Goal: Information Seeking & Learning: Learn about a topic

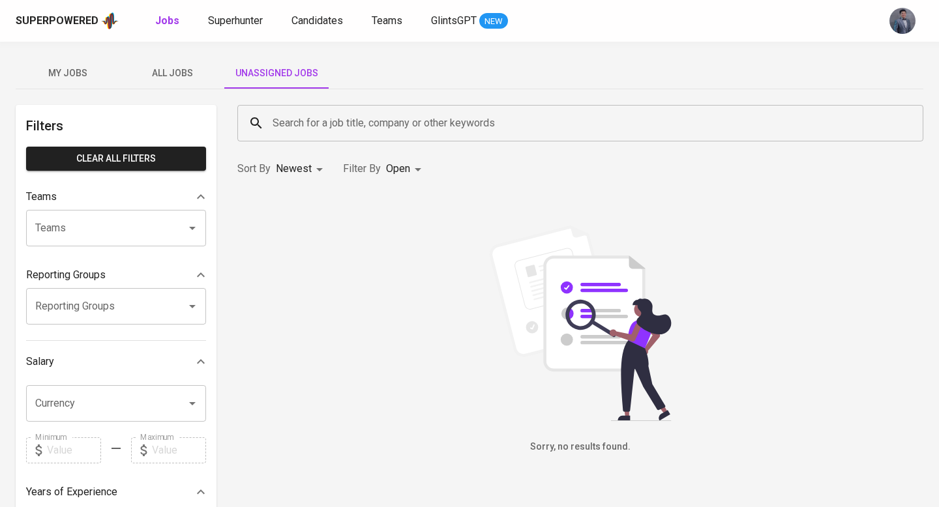
click at [182, 71] on span "All Jobs" at bounding box center [172, 73] width 89 height 16
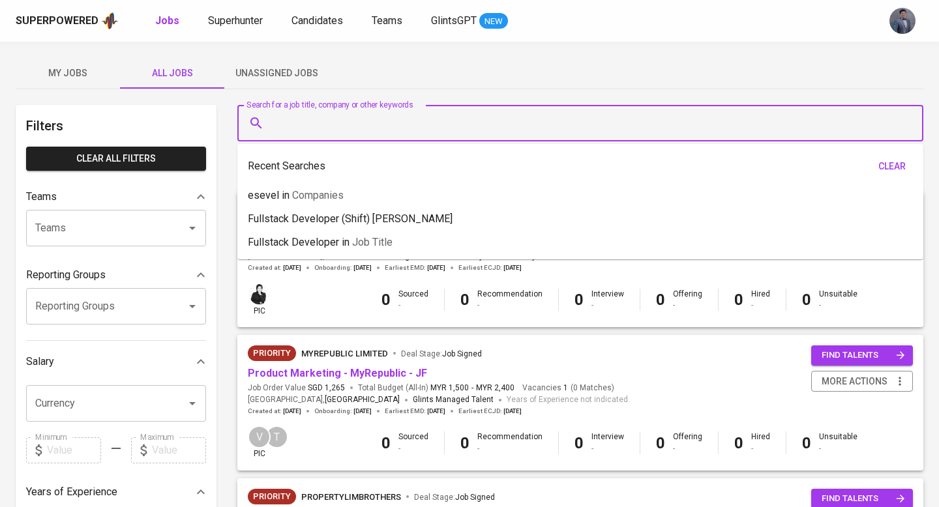
click at [301, 125] on input "Search for a job title, company or other keywords" at bounding box center [583, 123] width 629 height 25
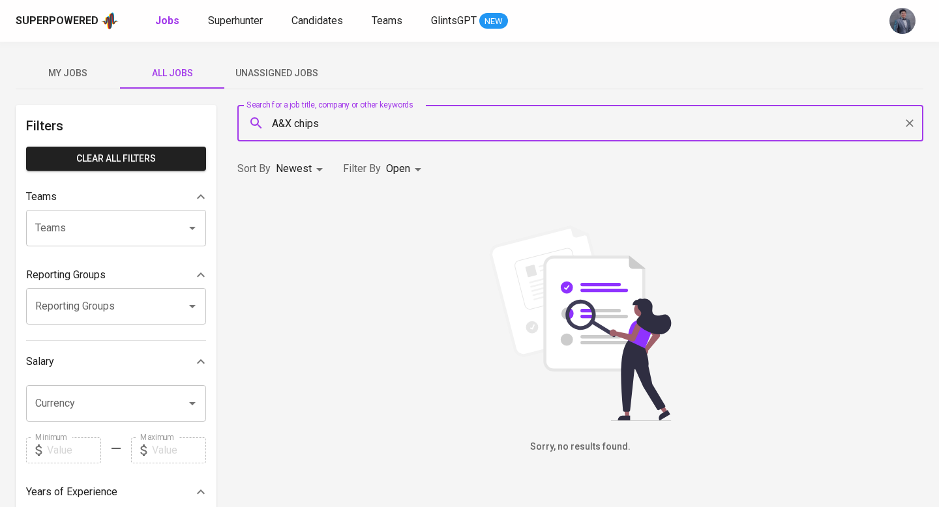
type input "A&X chips"
click at [421, 171] on body "Superpowered Jobs Superhunter Candidates Teams GlintsGPT NEW My Jobs All Jobs U…" at bounding box center [469, 445] width 939 height 890
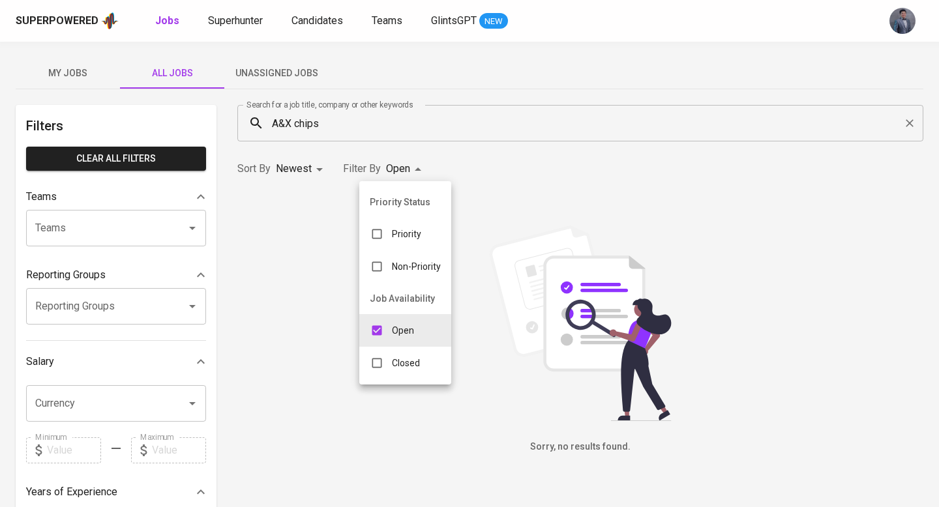
click at [396, 369] on p "Closed" at bounding box center [406, 363] width 28 height 13
type input "OPEN,CLOSE"
checkbox input "true"
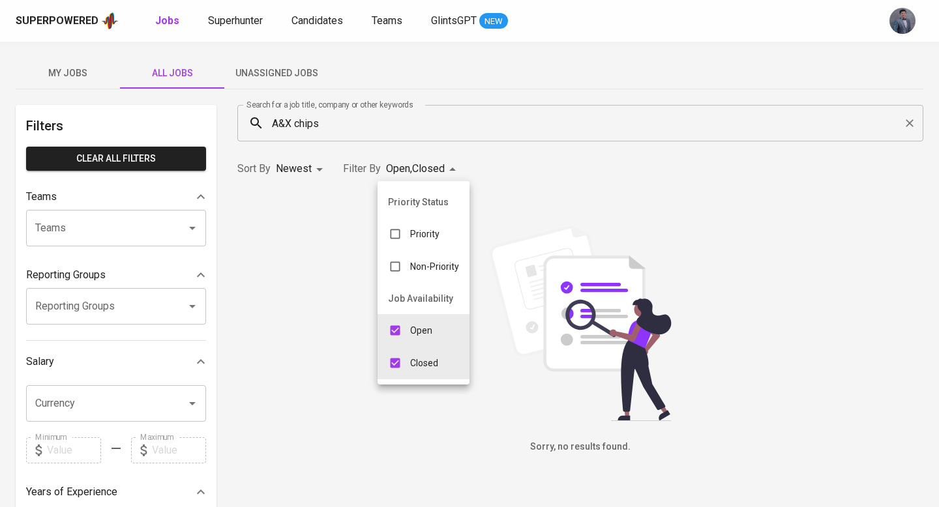
click at [297, 194] on div at bounding box center [469, 253] width 939 height 507
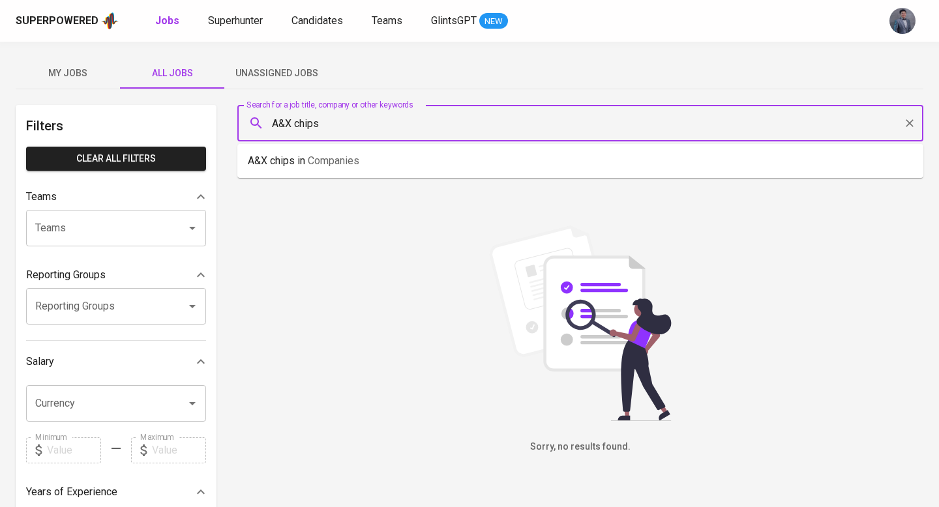
drag, startPoint x: 295, startPoint y: 126, endPoint x: 346, endPoint y: 125, distance: 50.9
click at [346, 125] on input "A&X chips" at bounding box center [583, 123] width 629 height 25
click at [338, 169] on li "A&X in Companies" at bounding box center [580, 160] width 686 height 23
type input "chips"
click at [370, 164] on li "chips in Companies" at bounding box center [580, 160] width 686 height 23
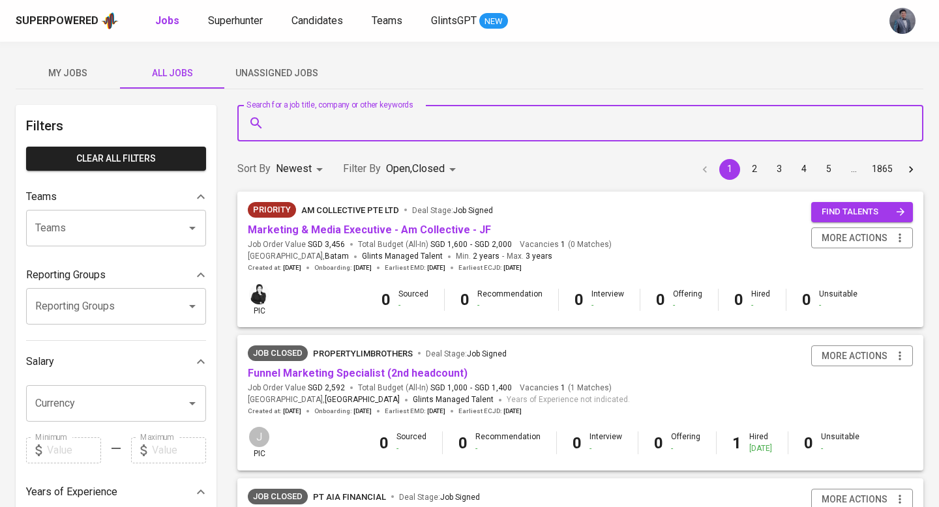
click at [80, 224] on input "Teams" at bounding box center [98, 228] width 132 height 25
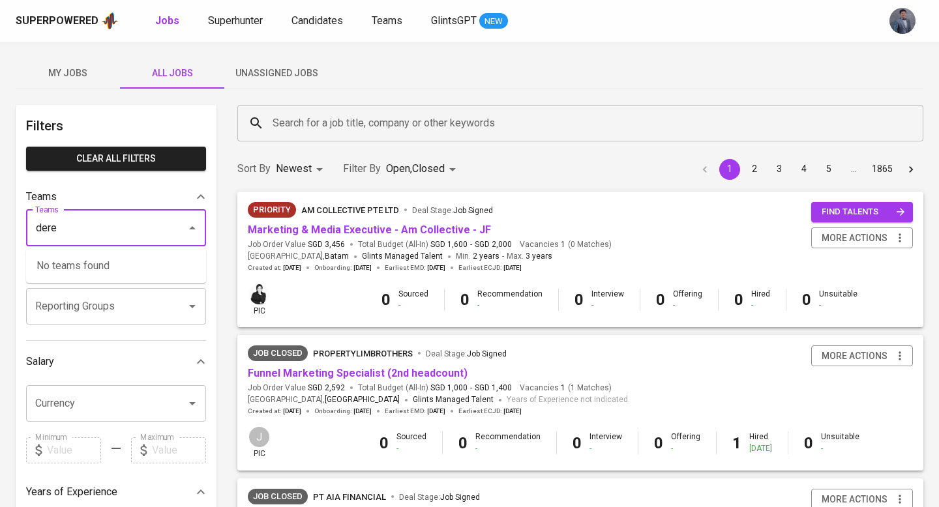
type input "[PERSON_NAME]"
click at [73, 304] on input "Reporting Groups" at bounding box center [98, 306] width 132 height 25
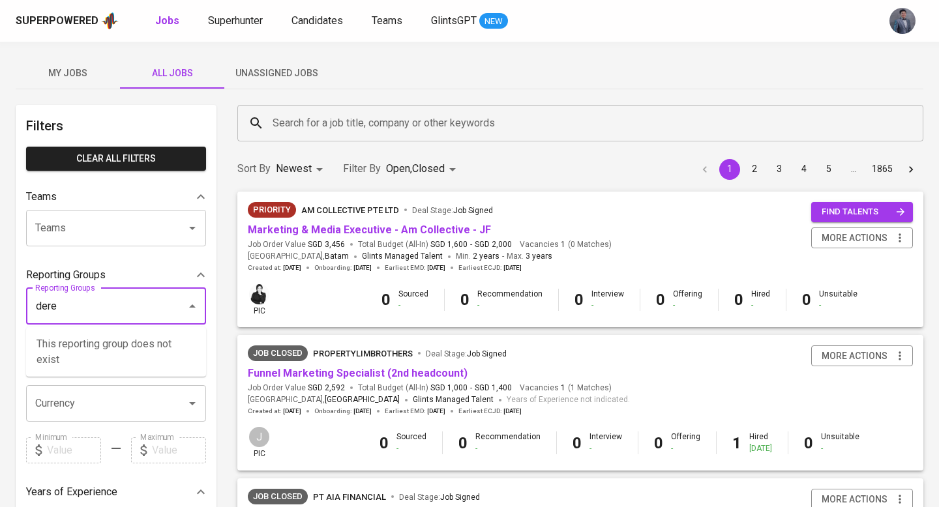
type input "[PERSON_NAME]"
click at [105, 260] on div "Filters Clear All filters Teams Teams Teams Reporting Groups Reporting Groups R…" at bounding box center [116, 472] width 201 height 735
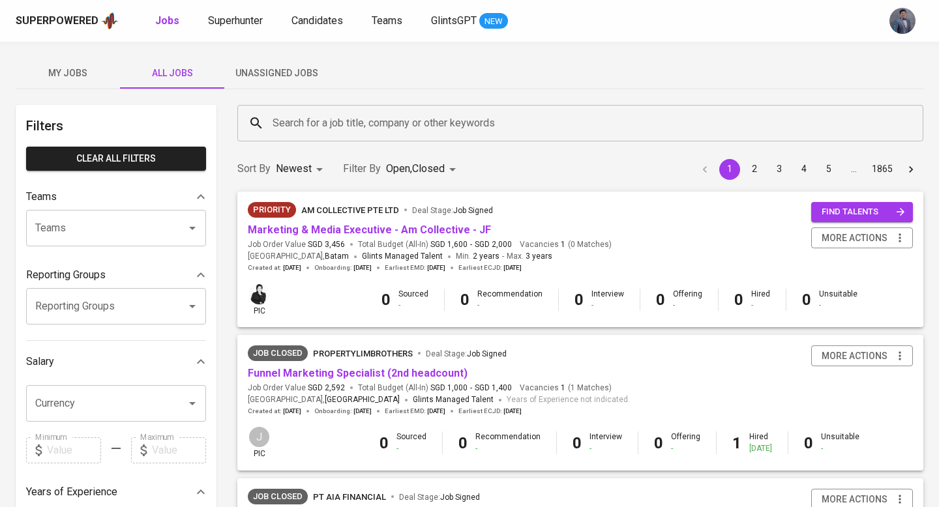
click at [119, 220] on input "Teams" at bounding box center [98, 228] width 132 height 25
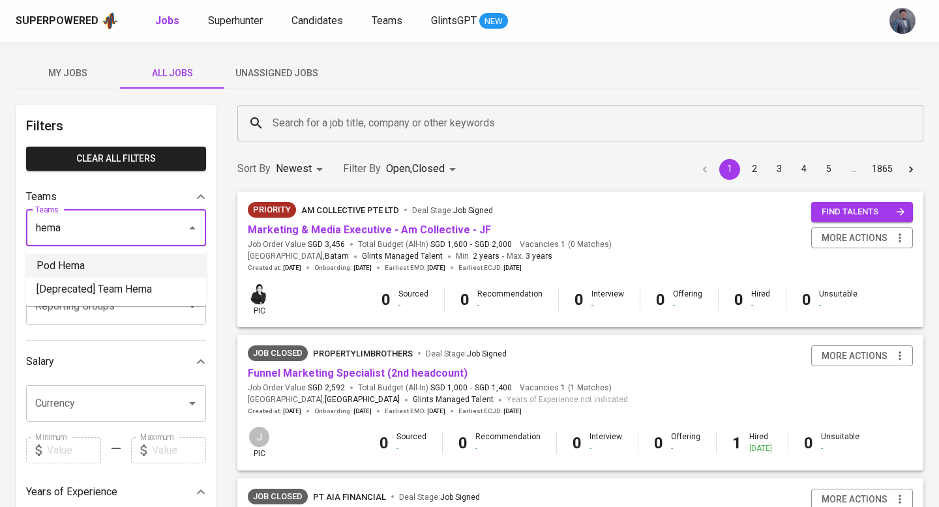
click at [105, 265] on li "Pod Hema" at bounding box center [116, 265] width 180 height 23
type input "hema"
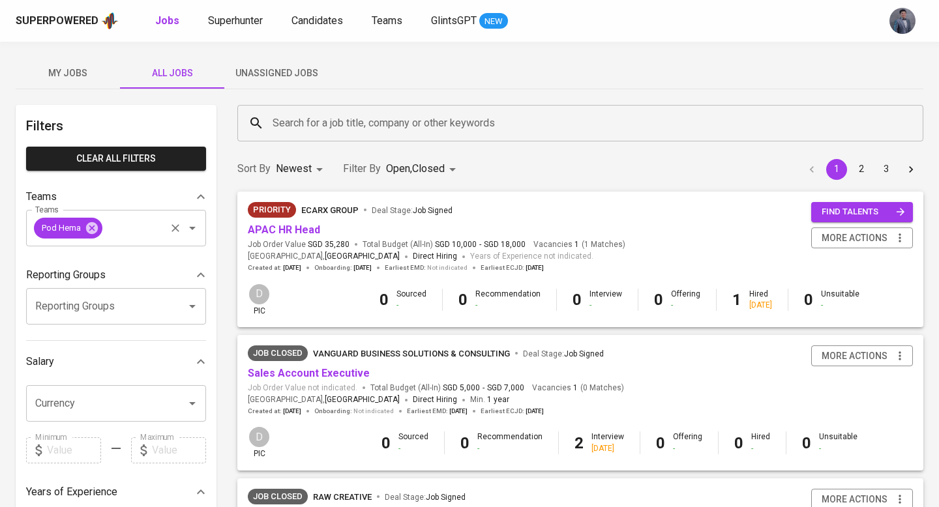
click at [134, 233] on input "Teams" at bounding box center [133, 228] width 59 height 25
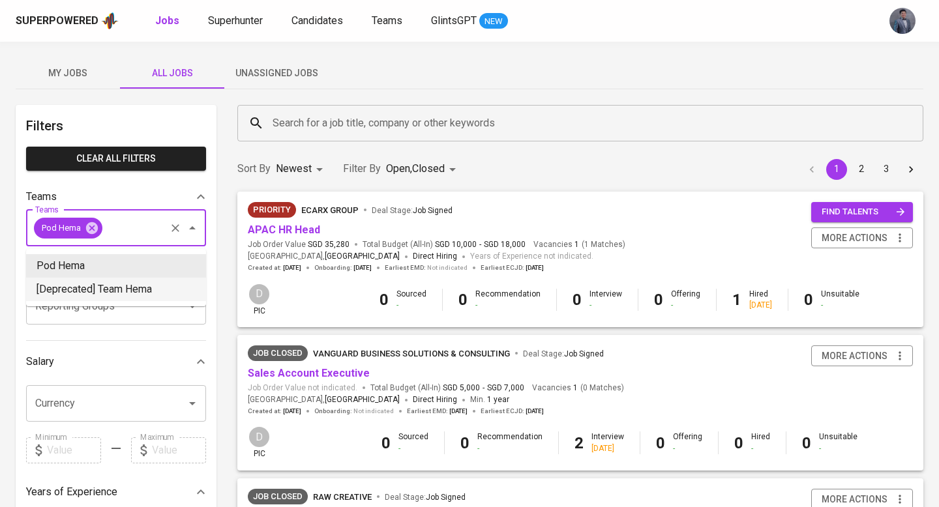
click at [128, 286] on li "[Deprecated] Team Hema" at bounding box center [116, 289] width 180 height 23
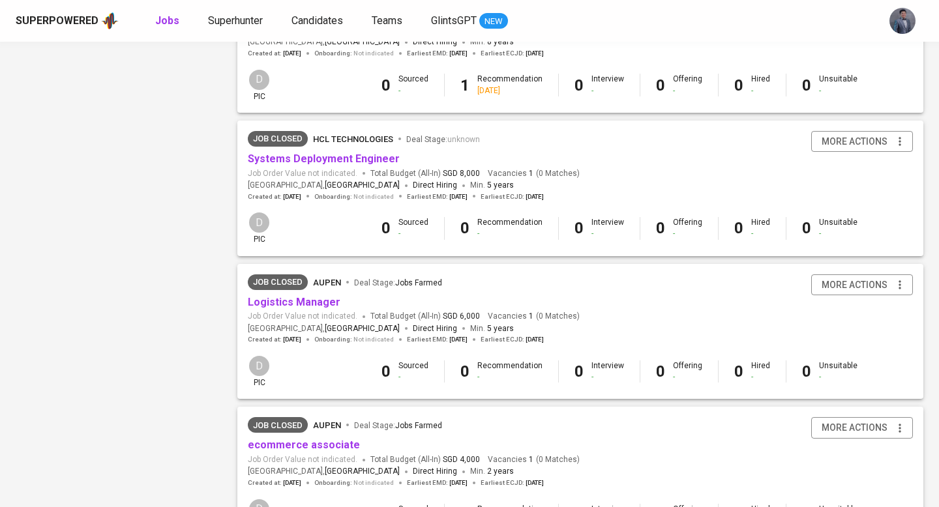
scroll to position [1202, 0]
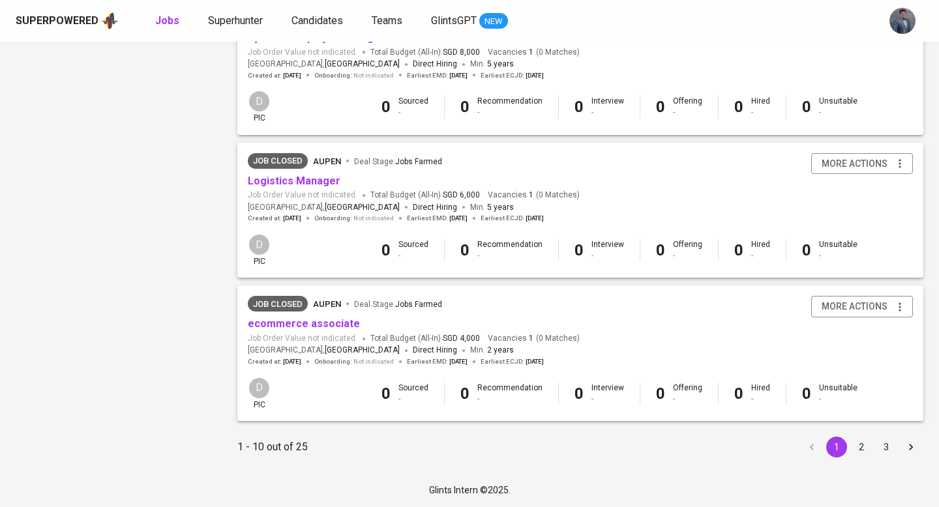
click at [852, 447] on button "2" at bounding box center [861, 447] width 21 height 21
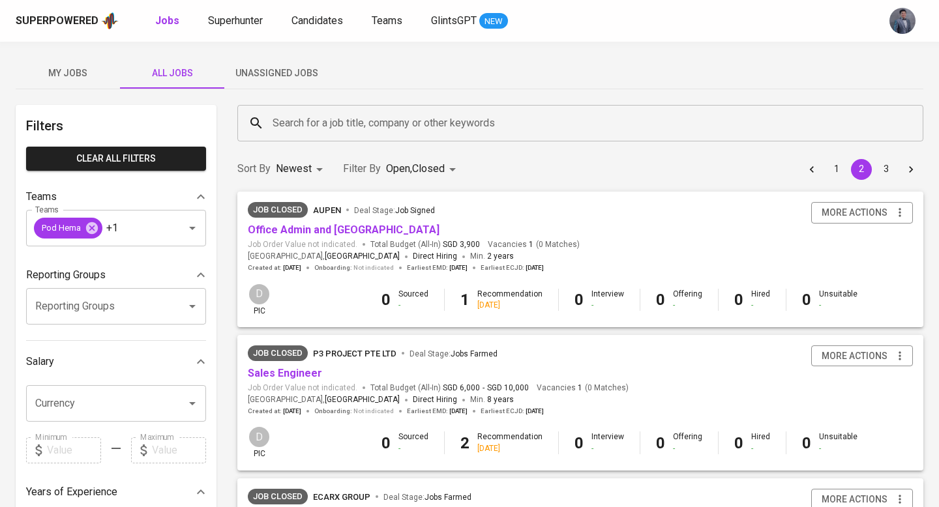
click at [347, 123] on input "Search for a job title, company or other keywords" at bounding box center [583, 123] width 629 height 25
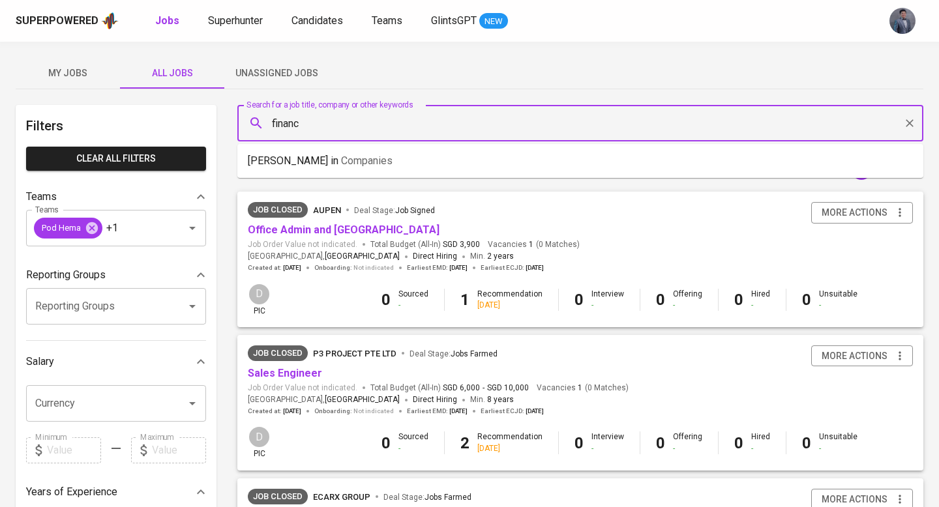
type input "finance"
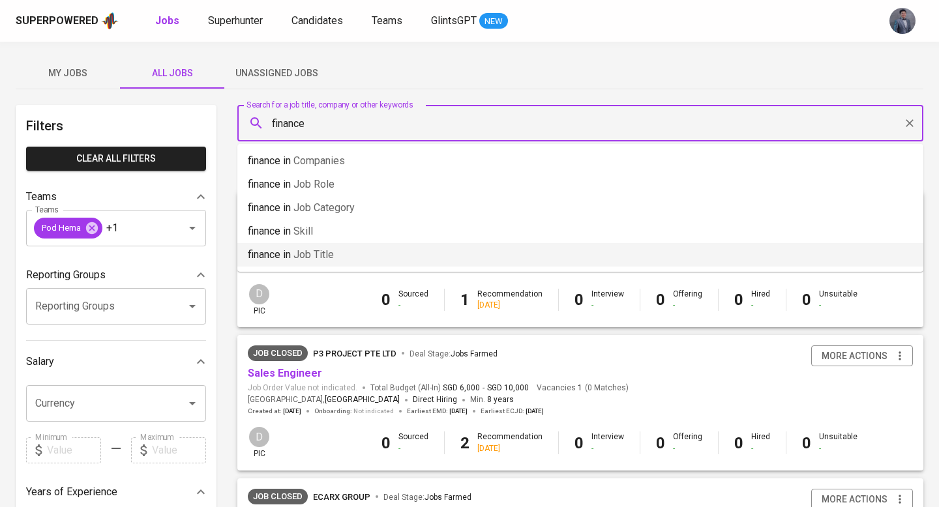
click at [321, 256] on span "Job title" at bounding box center [313, 254] width 40 height 12
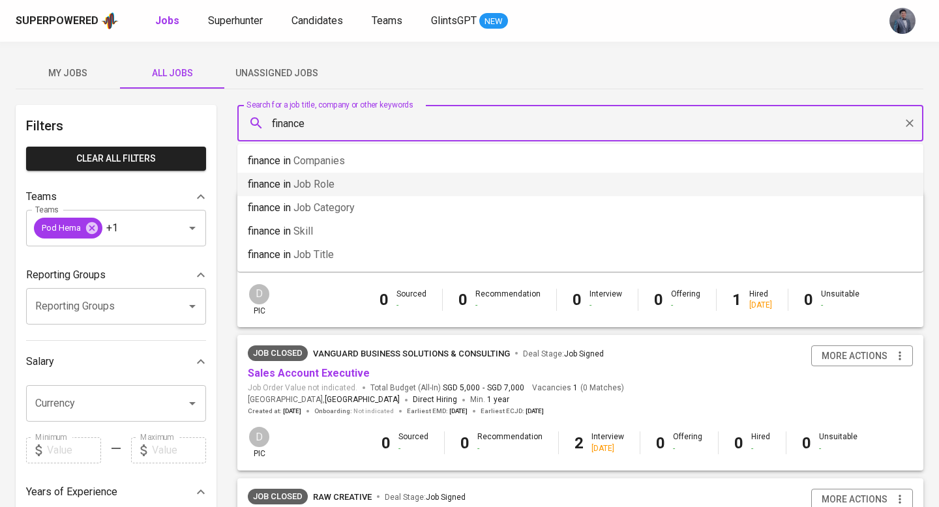
click at [319, 186] on span "Job Role" at bounding box center [313, 184] width 41 height 12
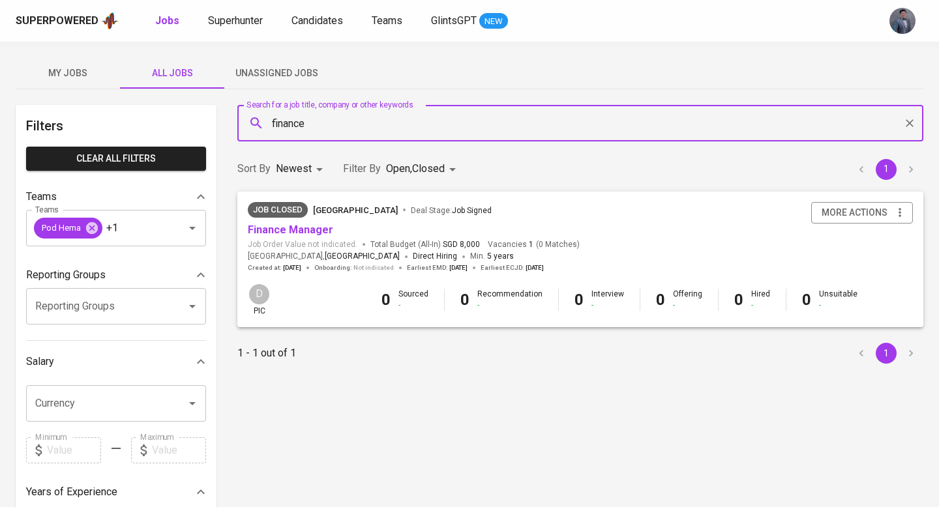
type input "finance"
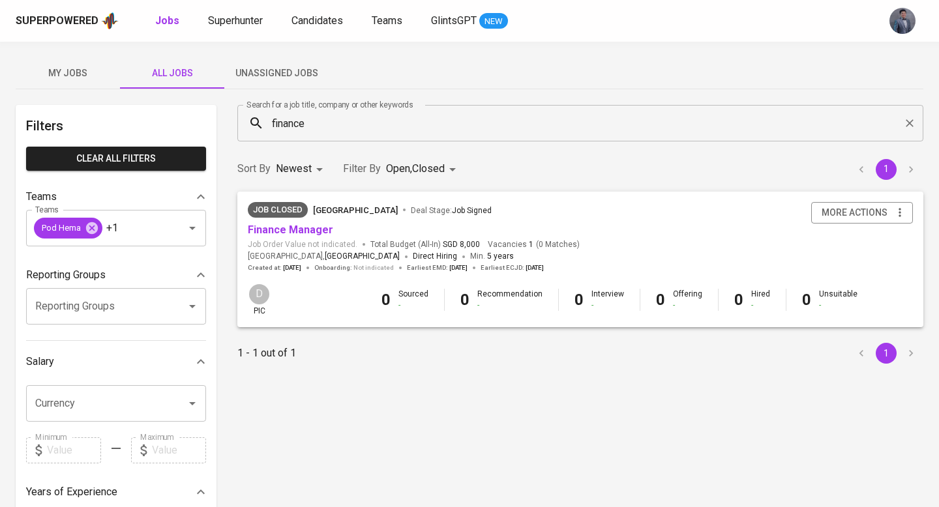
click at [360, 241] on div "Job Order Value not indicated. Total Budget (All-In) SGD 8,000" at bounding box center [366, 244] width 237 height 11
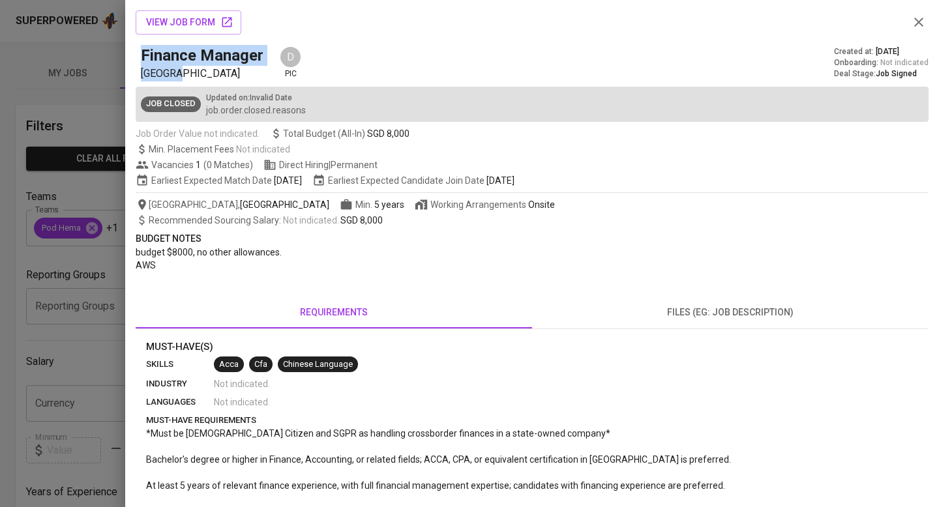
drag, startPoint x: 202, startPoint y: 73, endPoint x: 124, endPoint y: 72, distance: 78.2
click at [124, 72] on div "view job form Finance Manager [GEOGRAPHIC_DATA]ITG D pic Created at : [DATE] On…" at bounding box center [469, 253] width 939 height 507
copy div "view job form Finance Manager [GEOGRAPHIC_DATA]"
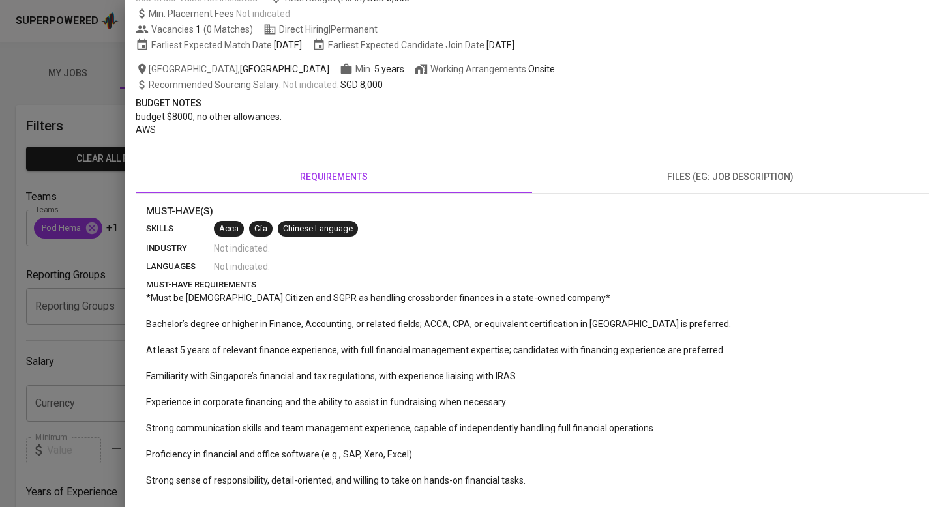
scroll to position [246, 0]
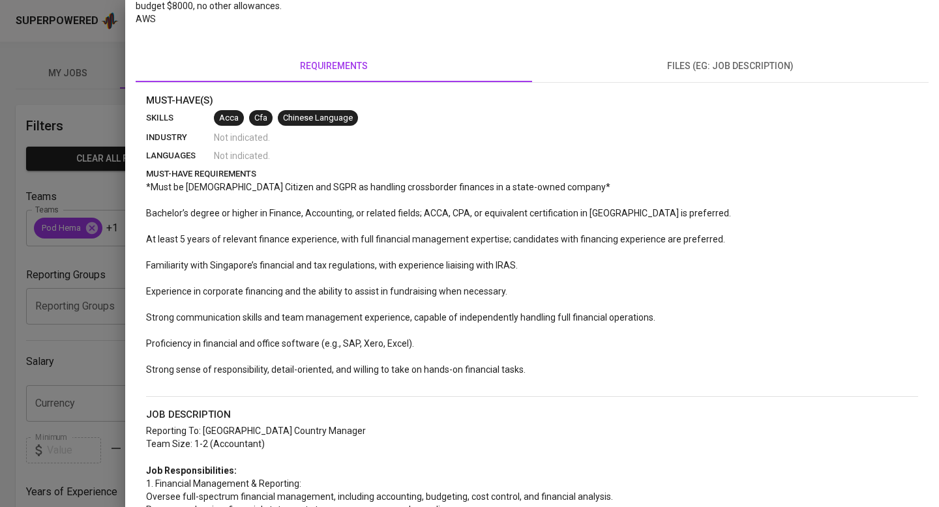
click at [698, 86] on div "view job form Finance Manager [GEOGRAPHIC_DATA]ITG D pic Created at : [DATE] On…" at bounding box center [532, 326] width 793 height 1114
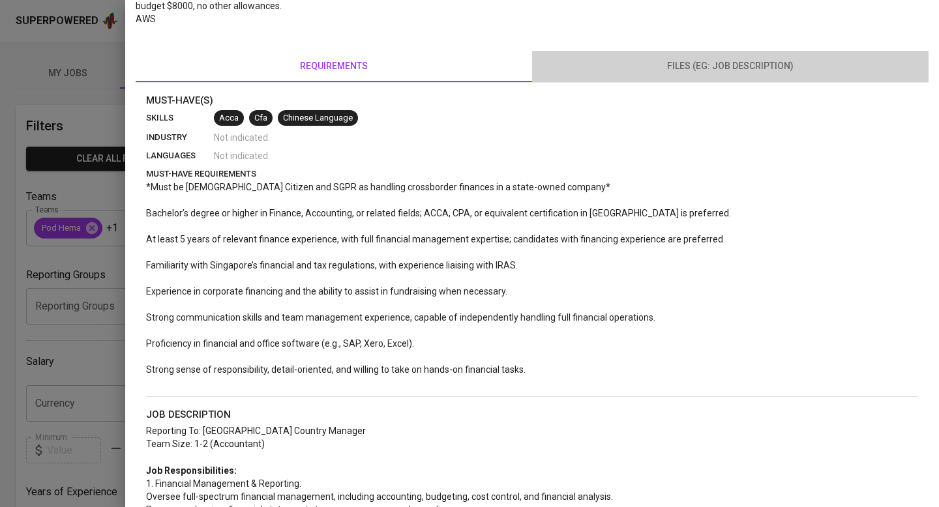
click at [698, 75] on button "files (eg: job description)" at bounding box center [730, 66] width 396 height 31
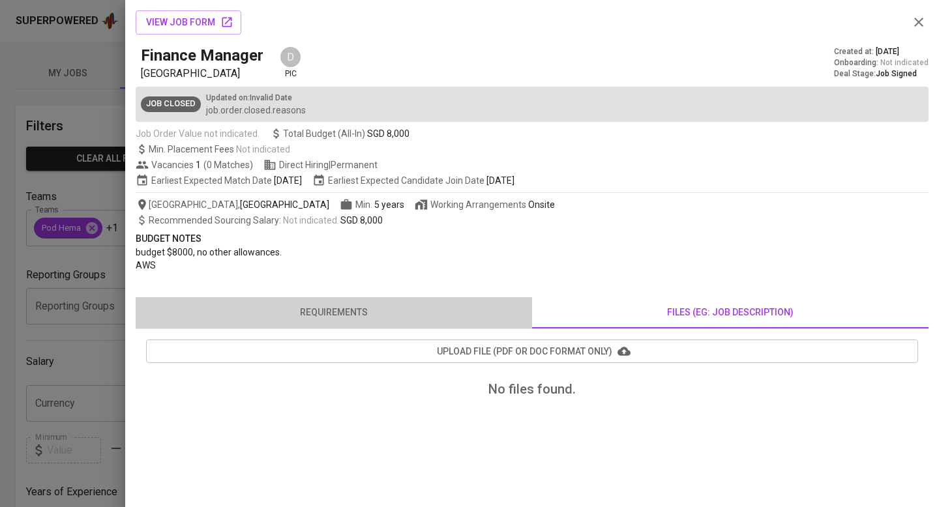
click at [373, 321] on button "requirements" at bounding box center [334, 312] width 396 height 31
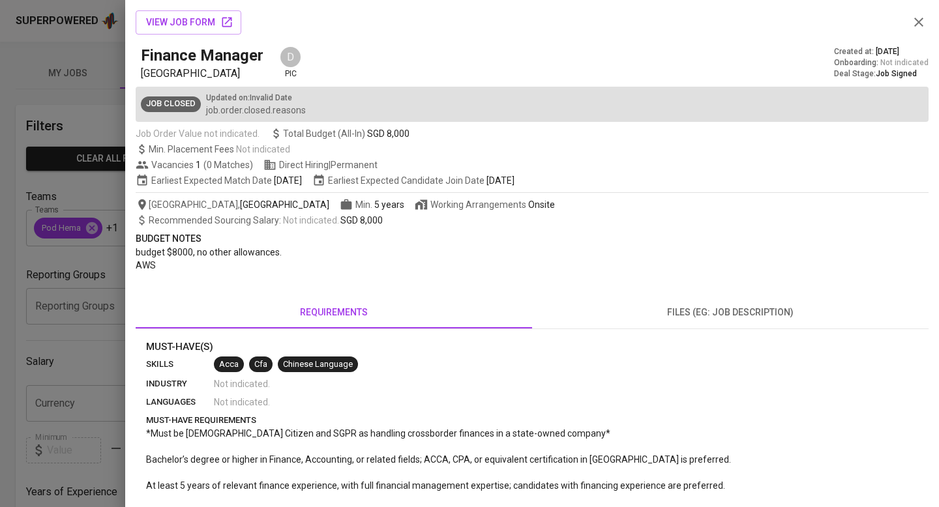
click at [919, 23] on icon "button" at bounding box center [919, 22] width 16 height 16
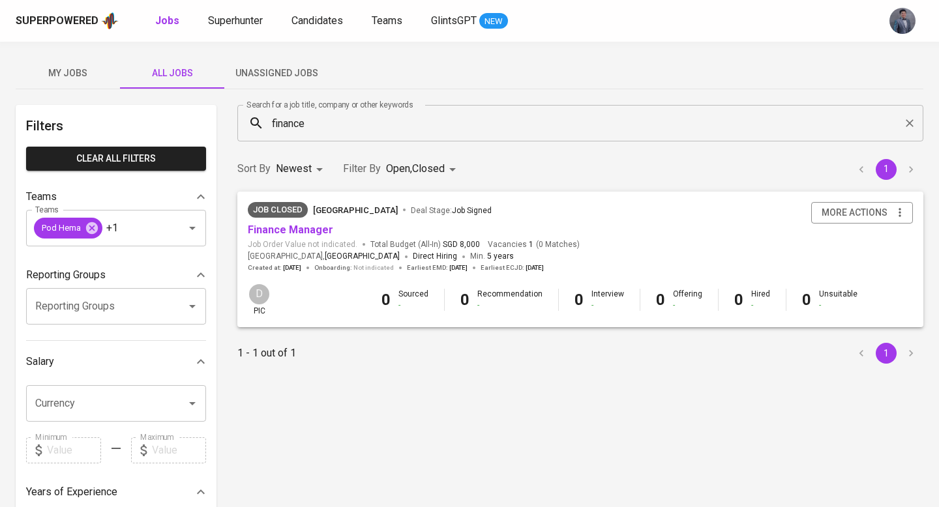
click at [569, 207] on span "Job Closed 厦门国贸ITG Deal Stage : Job Signed" at bounding box center [414, 210] width 332 height 16
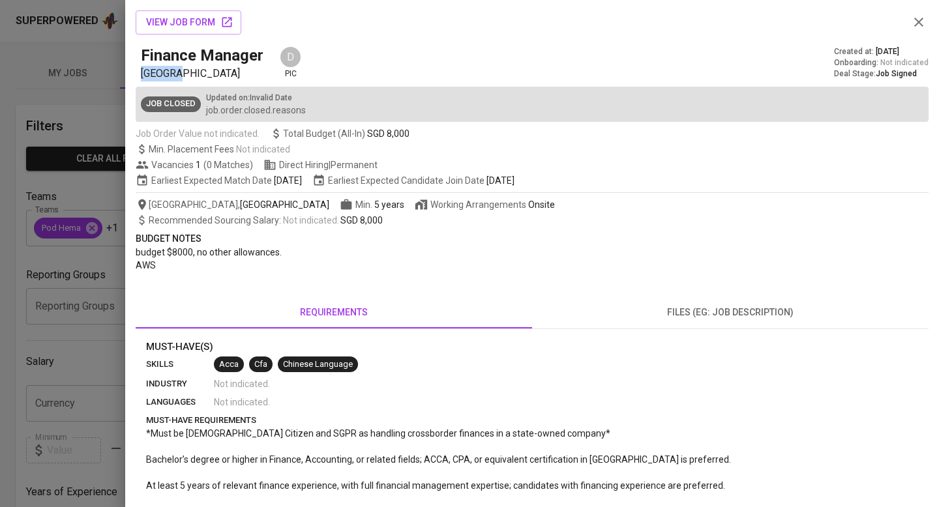
drag, startPoint x: 141, startPoint y: 71, endPoint x: 239, endPoint y: 70, distance: 98.5
click at [239, 70] on p "[GEOGRAPHIC_DATA]" at bounding box center [205, 74] width 128 height 16
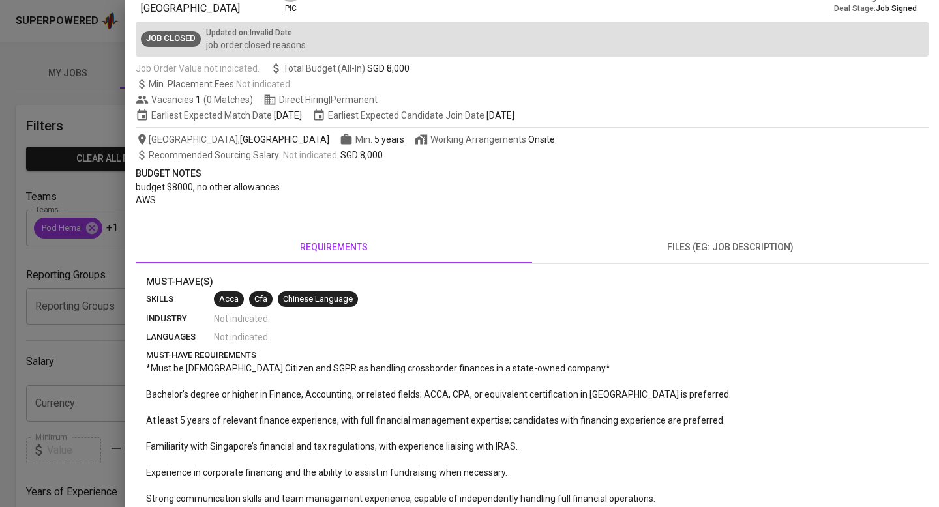
scroll to position [57, 0]
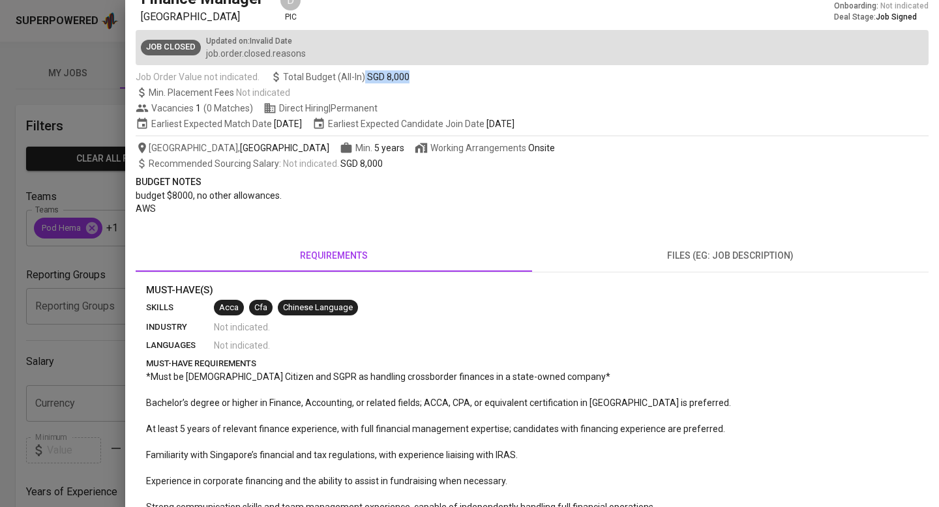
drag, startPoint x: 377, startPoint y: 70, endPoint x: 406, endPoint y: 72, distance: 28.8
click at [406, 72] on div "view job form Finance Manager [GEOGRAPHIC_DATA]ITG D pic Created at : [DATE] On…" at bounding box center [532, 516] width 793 height 1114
click at [406, 72] on span "SGD 8,000" at bounding box center [388, 76] width 42 height 13
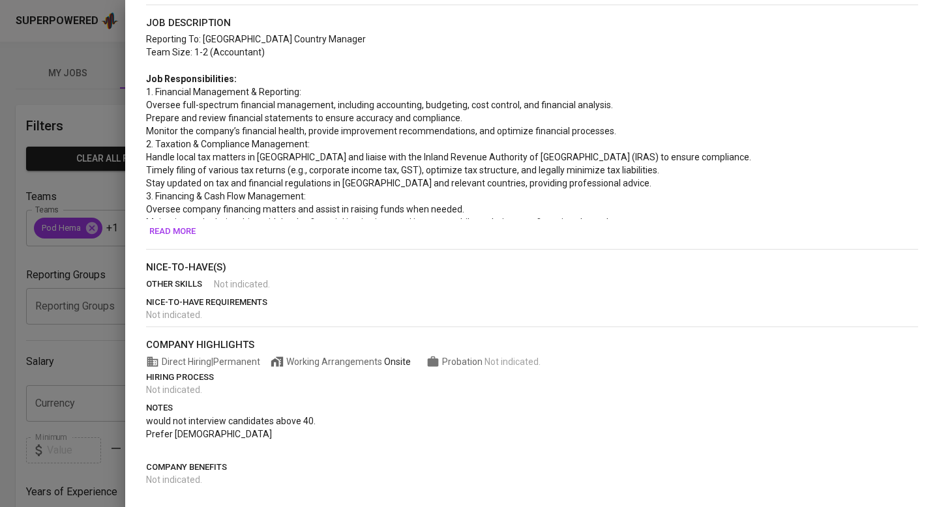
scroll to position [0, 0]
